Goal: Task Accomplishment & Management: Manage account settings

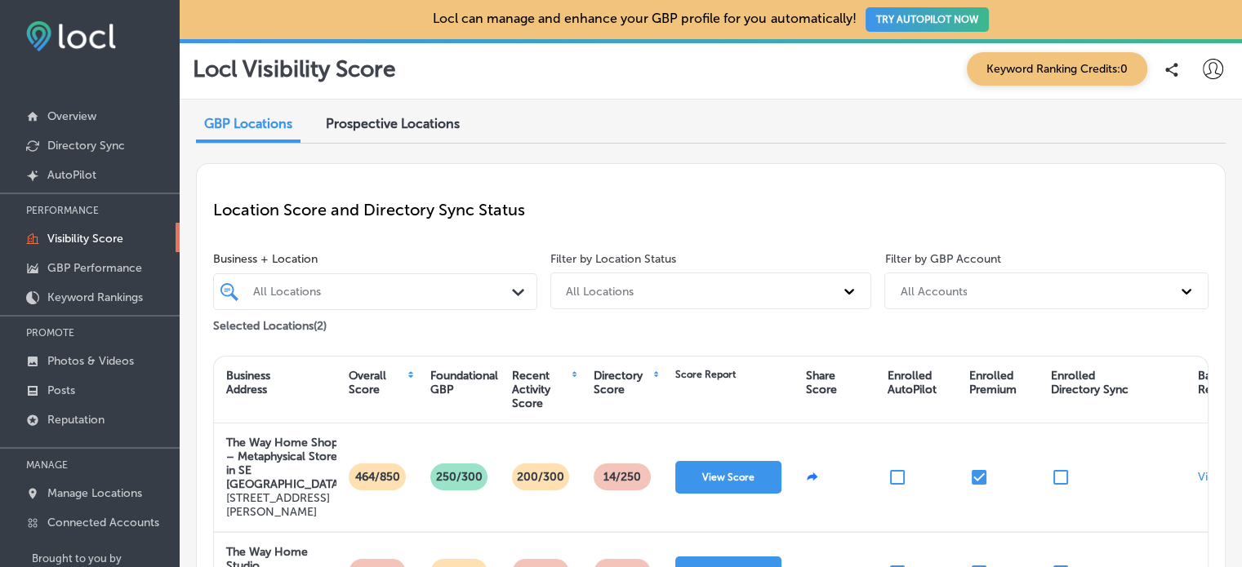
click at [1203, 73] on icon at bounding box center [1213, 69] width 20 height 20
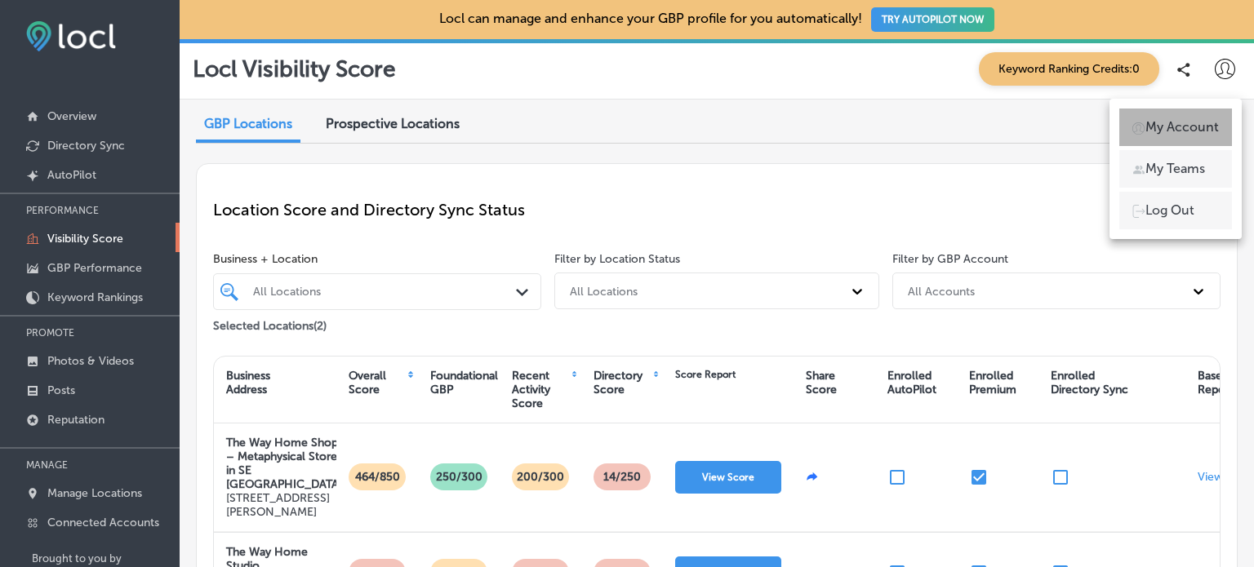
click at [1192, 125] on p "My Account" at bounding box center [1181, 128] width 73 height 20
select select "US"
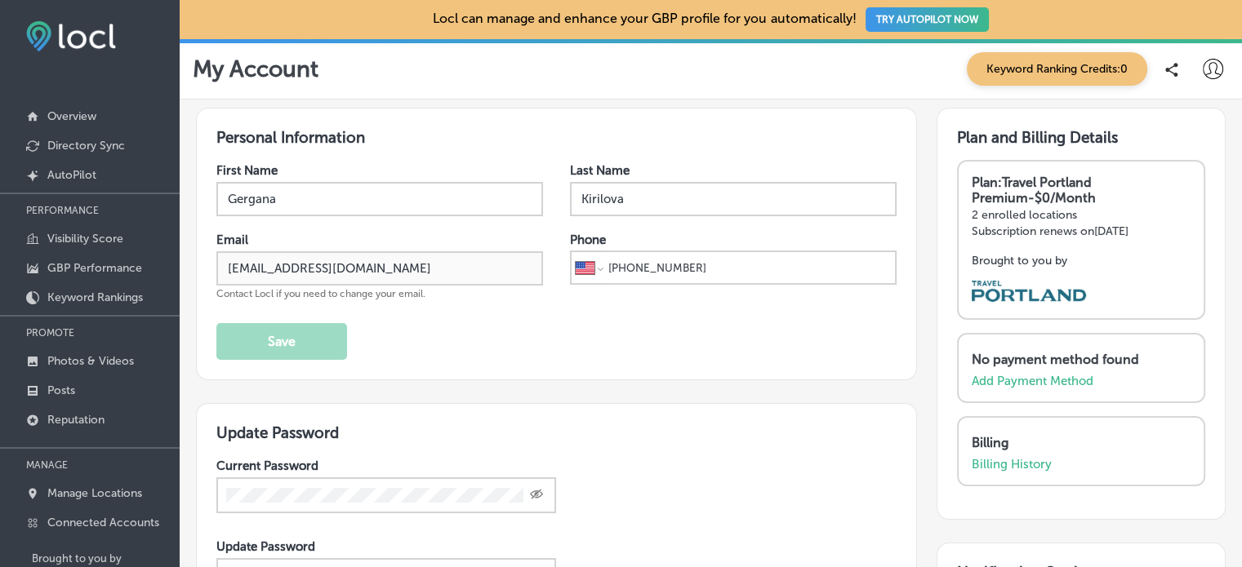
click at [82, 118] on p "Overview" at bounding box center [71, 116] width 49 height 14
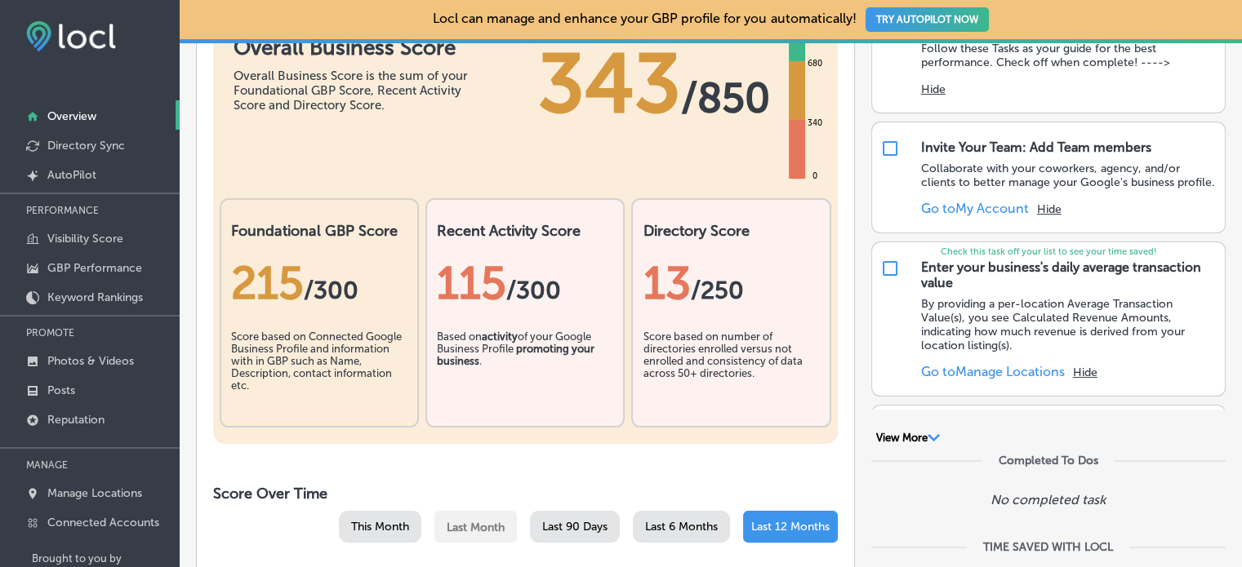
scroll to position [265, 0]
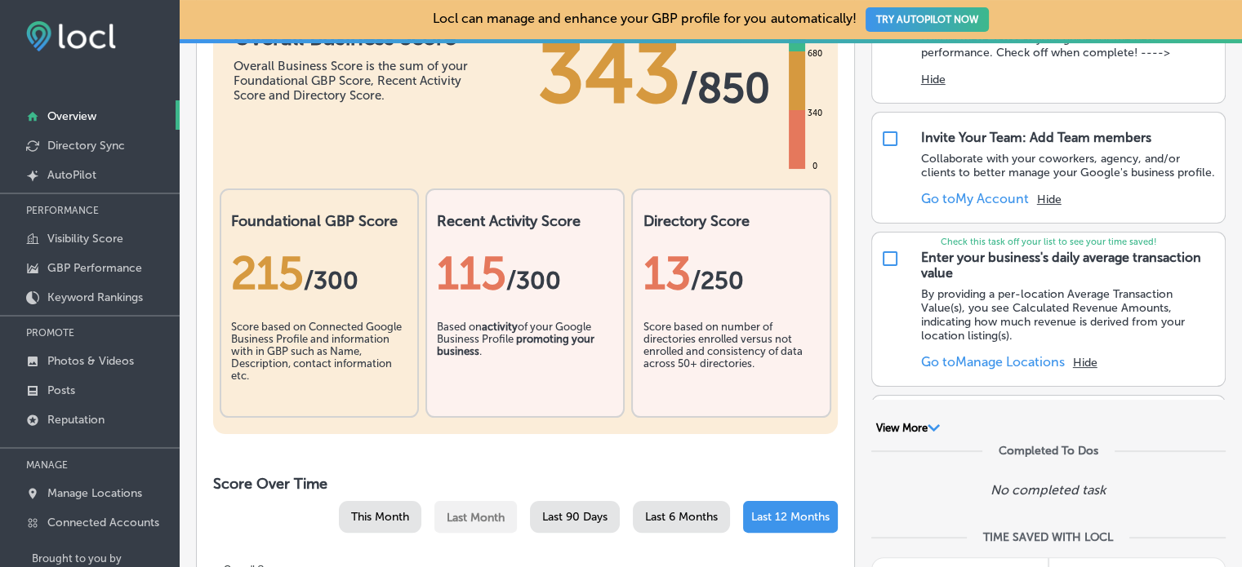
click at [529, 291] on span "/300" at bounding box center [533, 280] width 55 height 29
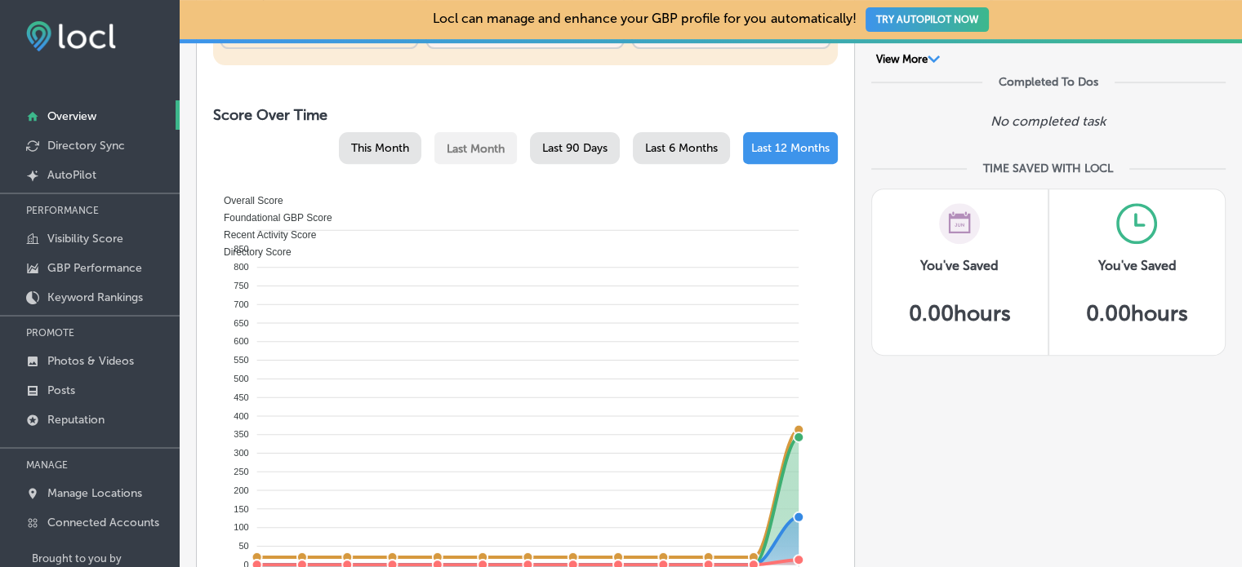
scroll to position [0, 0]
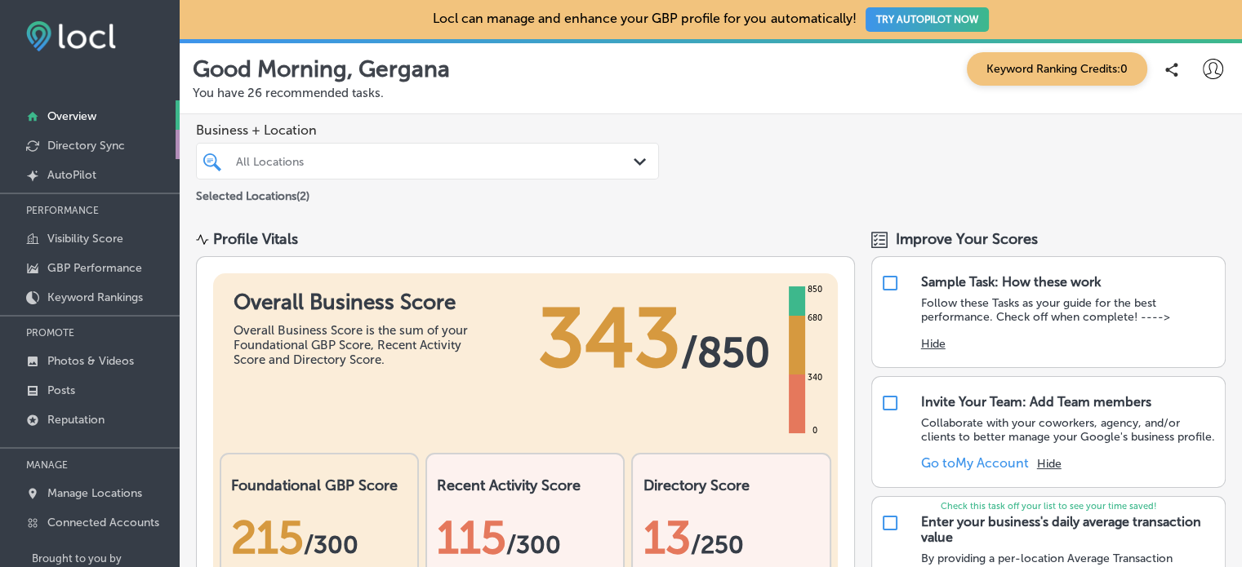
click at [109, 135] on link "Directory Sync" at bounding box center [90, 144] width 180 height 29
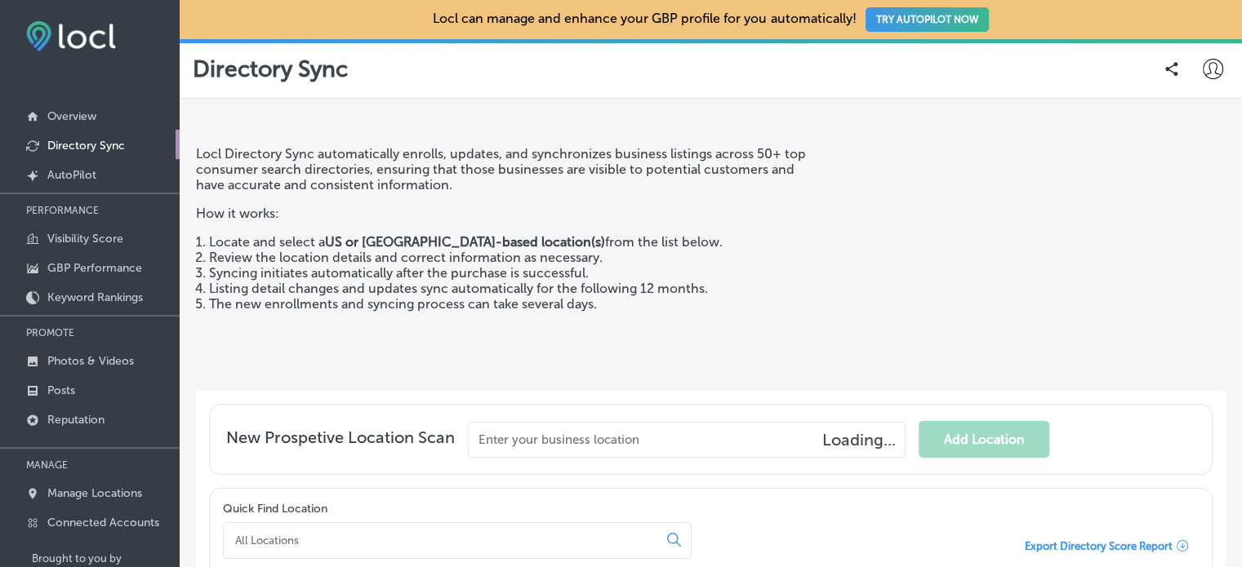
click at [109, 135] on link "Directory Sync" at bounding box center [90, 144] width 180 height 29
click at [1203, 68] on icon at bounding box center [1213, 69] width 20 height 20
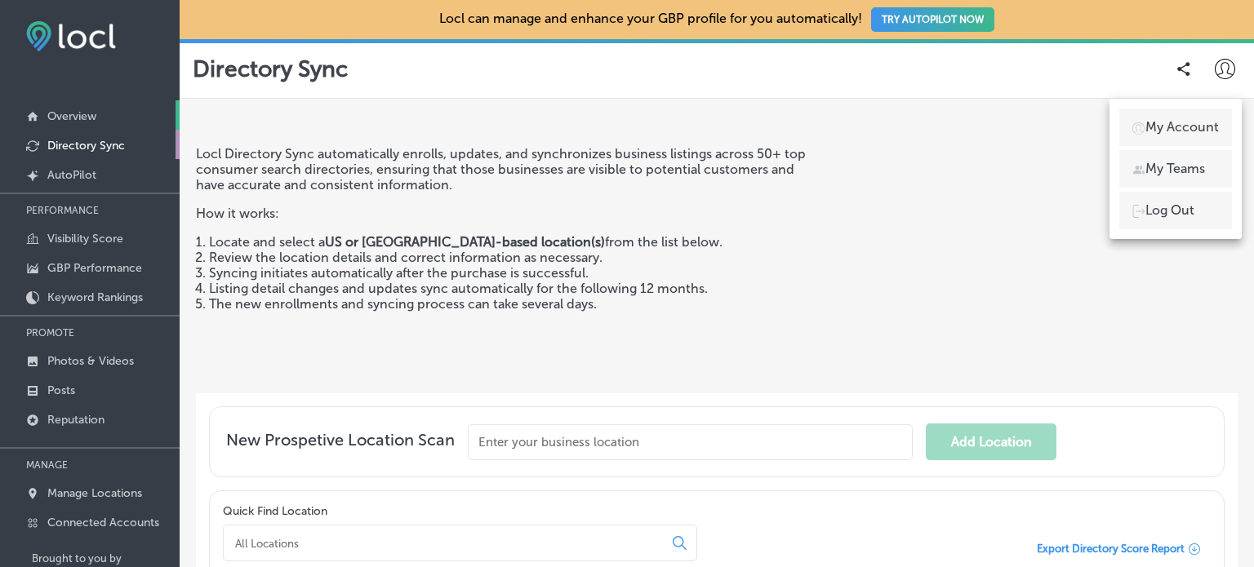
click at [83, 105] on link "Overview" at bounding box center [90, 114] width 180 height 29
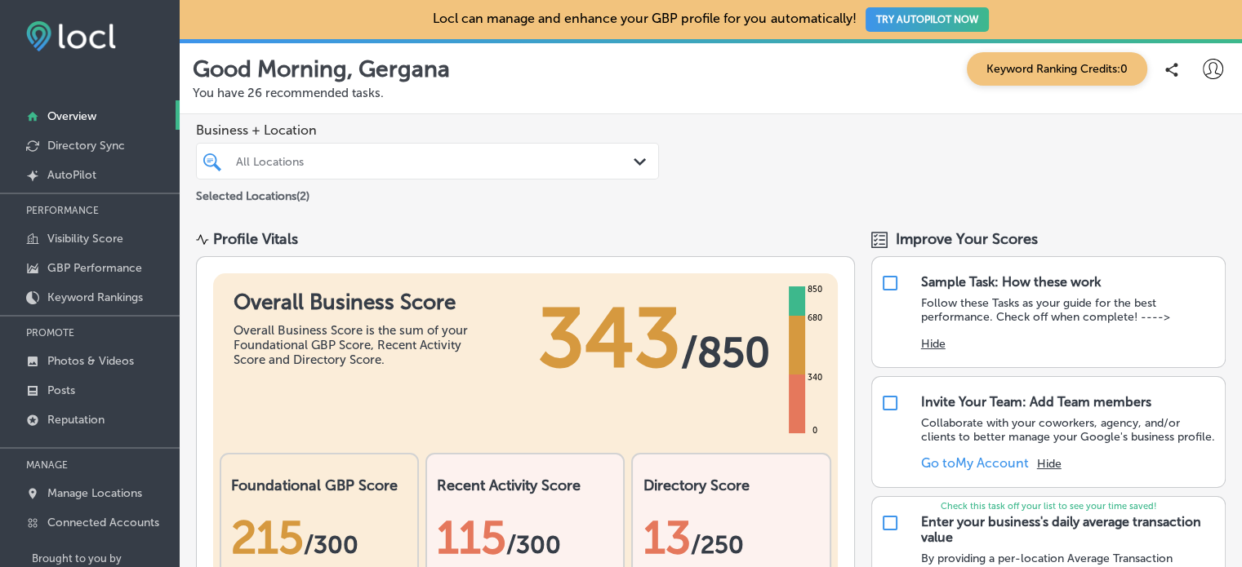
click at [572, 144] on div "All Locations Path Created with Sketch." at bounding box center [427, 161] width 463 height 37
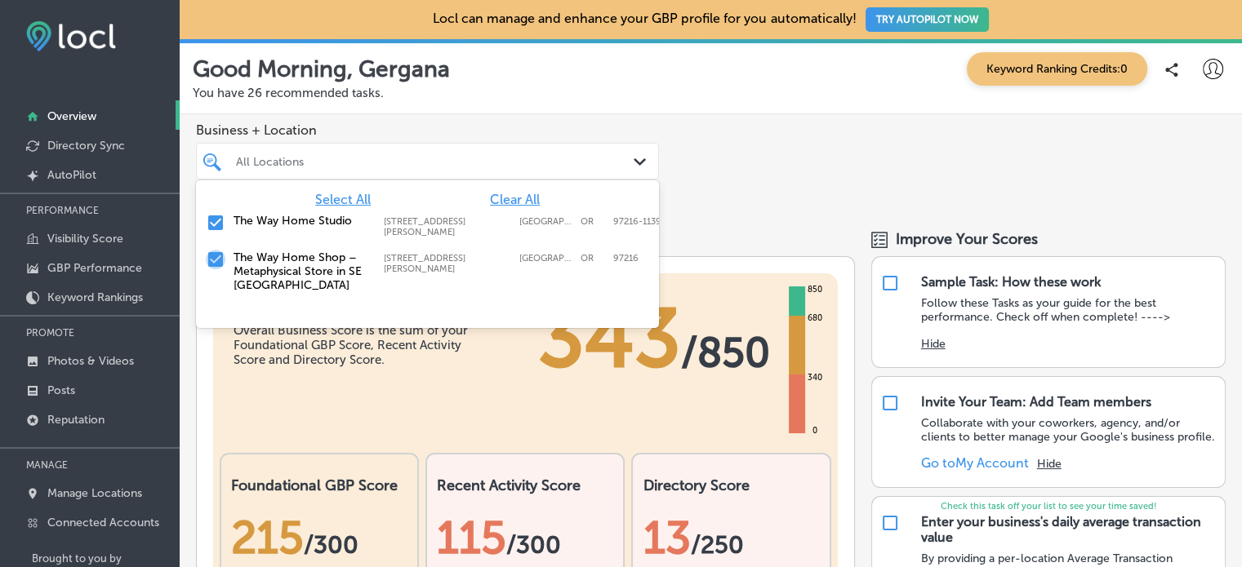
click at [216, 258] on input "checkbox" at bounding box center [216, 260] width 20 height 20
click at [715, 148] on div "Business + Location option [STREET_ADDRESS][PERSON_NAME]. option [STREET_ADDRES…" at bounding box center [711, 164] width 1062 height 100
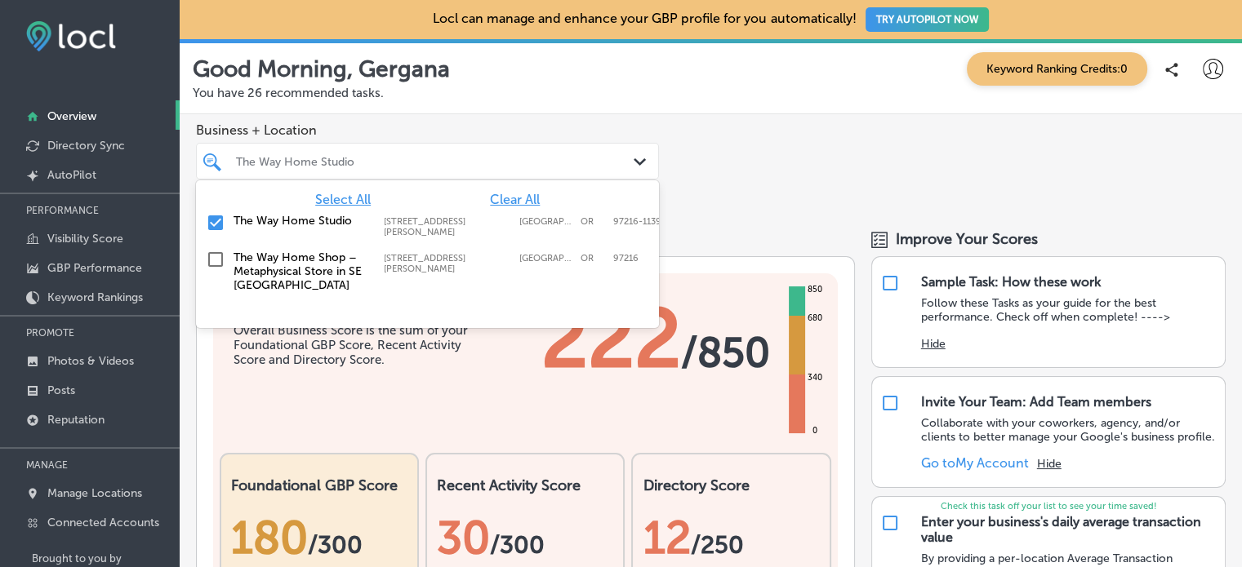
click at [264, 159] on div "The Way Home Studio" at bounding box center [435, 161] width 399 height 14
click at [221, 252] on input "checkbox" at bounding box center [216, 260] width 20 height 20
click at [216, 231] on input "checkbox" at bounding box center [216, 223] width 20 height 20
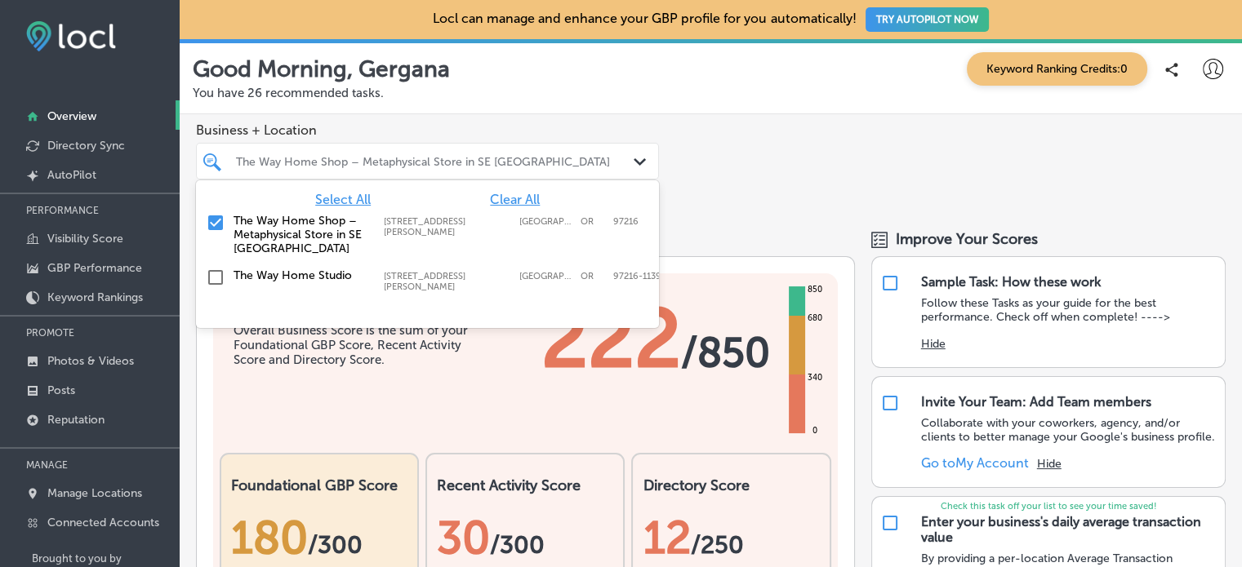
click at [709, 210] on div "Business + Location option [STREET_ADDRESS][PERSON_NAME]. option [STREET_ADDRES…" at bounding box center [711, 164] width 1062 height 100
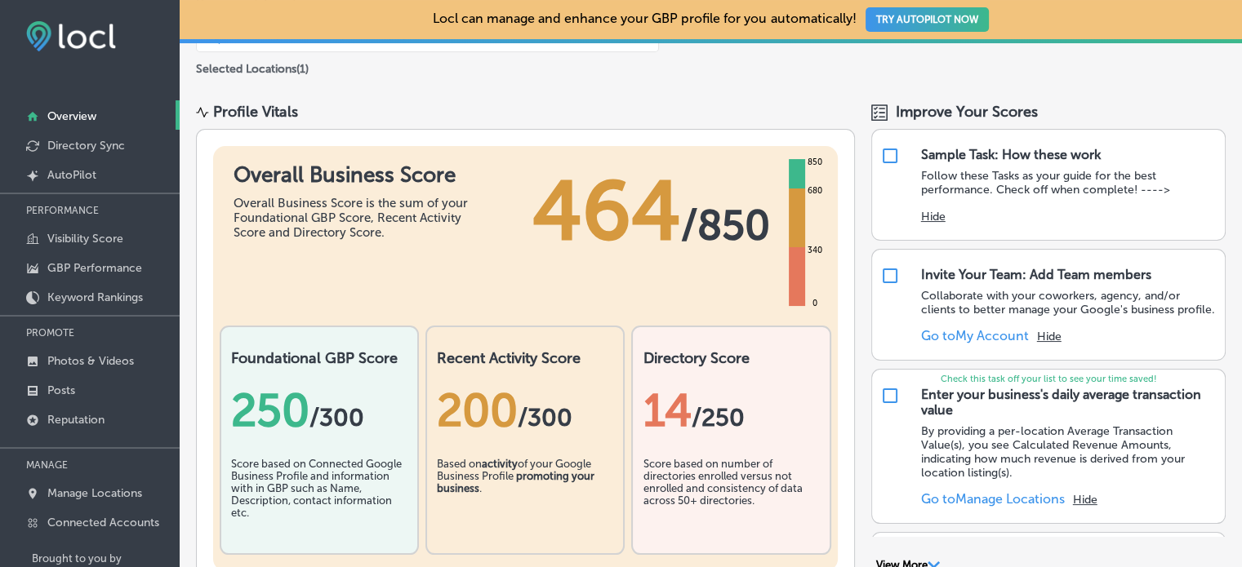
scroll to position [131, 0]
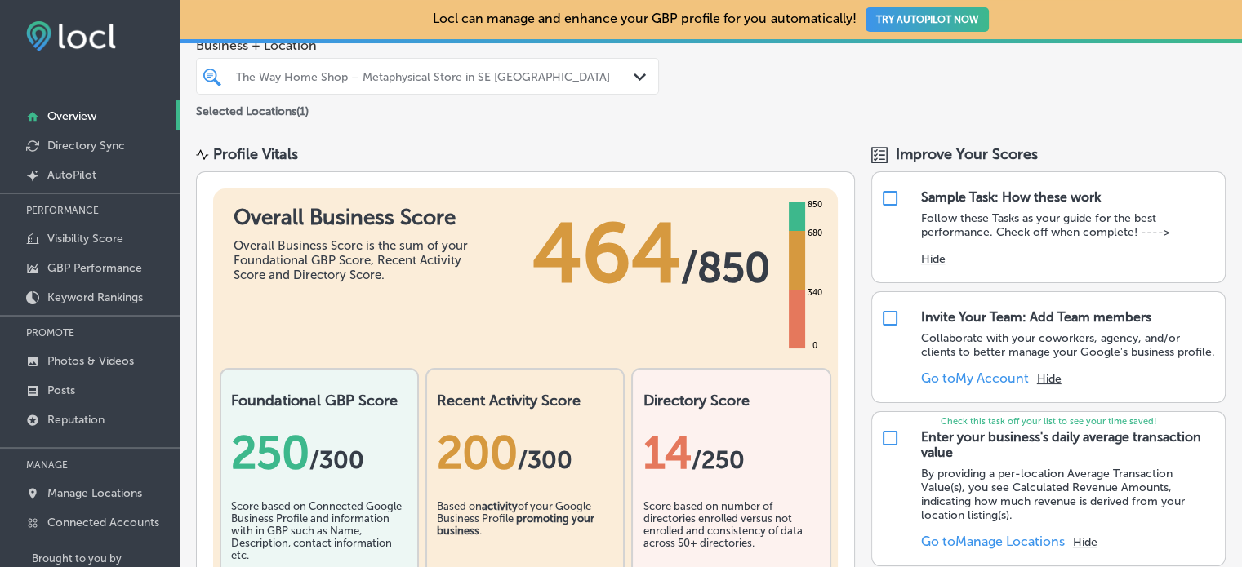
scroll to position [0, 0]
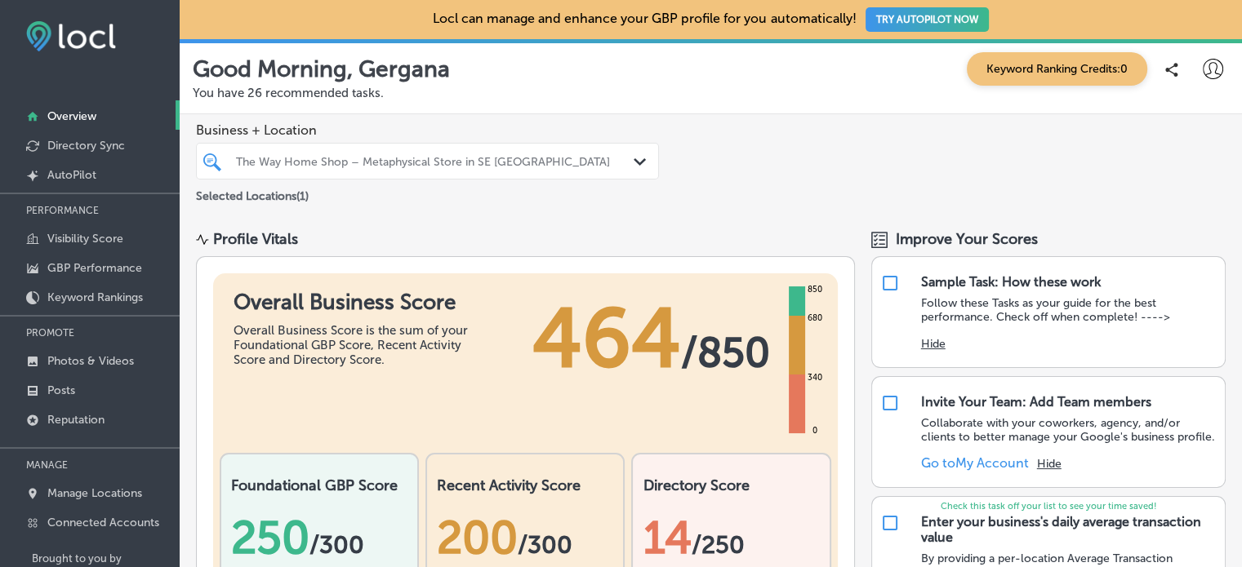
click at [737, 146] on div "Business + Location The Way Home Shop – Metaphysical Store in SE [GEOGRAPHIC_DA…" at bounding box center [711, 164] width 1062 height 100
